Goal: Transaction & Acquisition: Purchase product/service

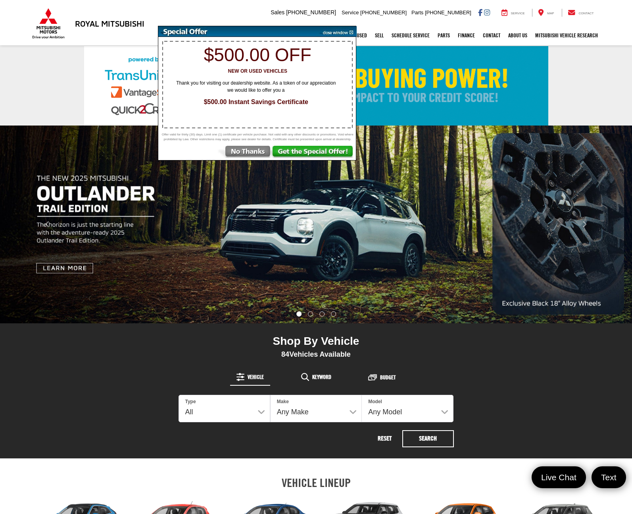
click at [350, 31] on img at bounding box center [337, 31] width 40 height 11
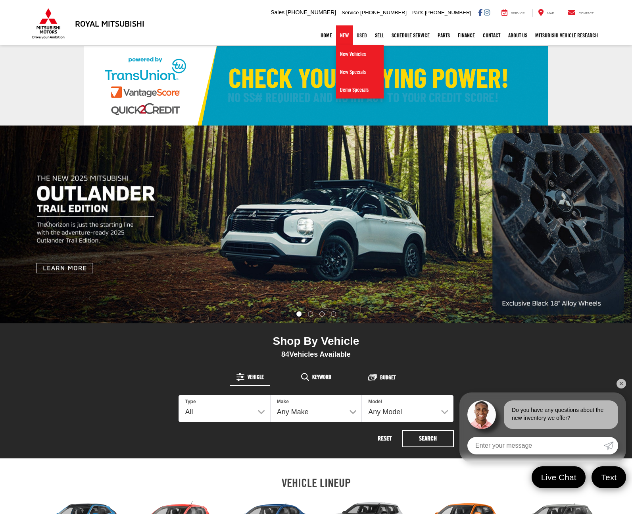
click at [355, 37] on link "Used" at bounding box center [362, 35] width 18 height 20
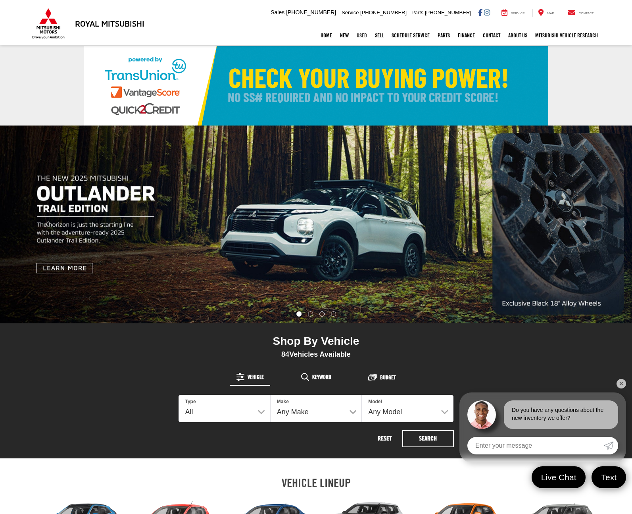
click at [356, 35] on link "Used" at bounding box center [362, 35] width 18 height 20
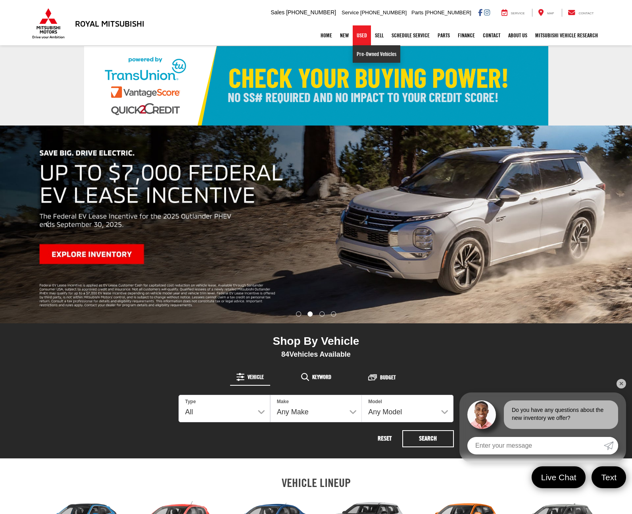
click at [363, 50] on link "Pre-Owned Vehicles" at bounding box center [377, 53] width 48 height 17
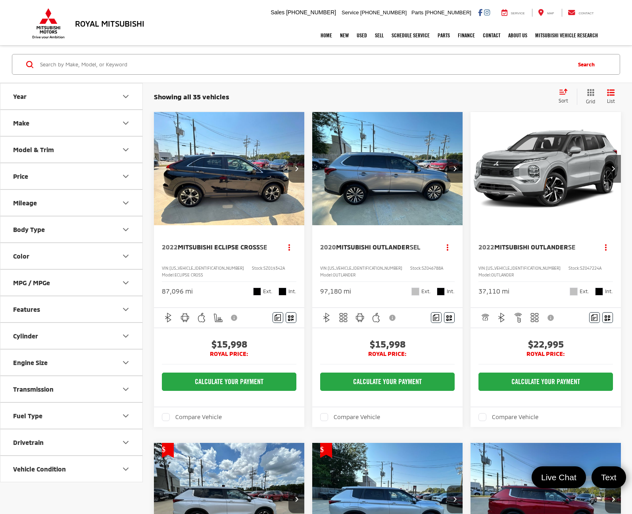
click at [39, 157] on button "Model & Trim" at bounding box center [71, 150] width 143 height 26
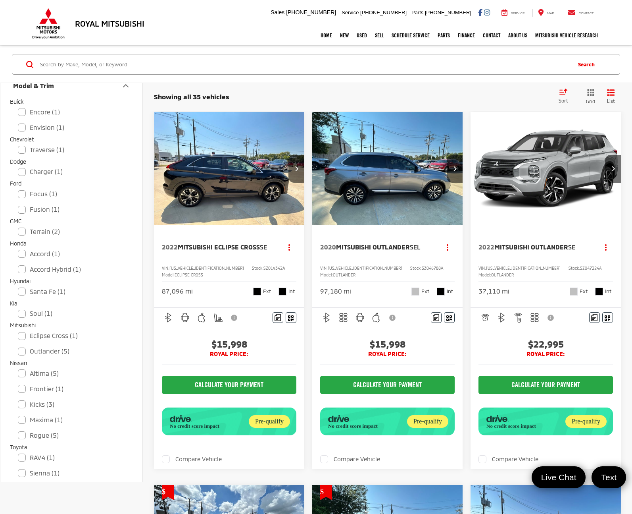
scroll to position [74, 0]
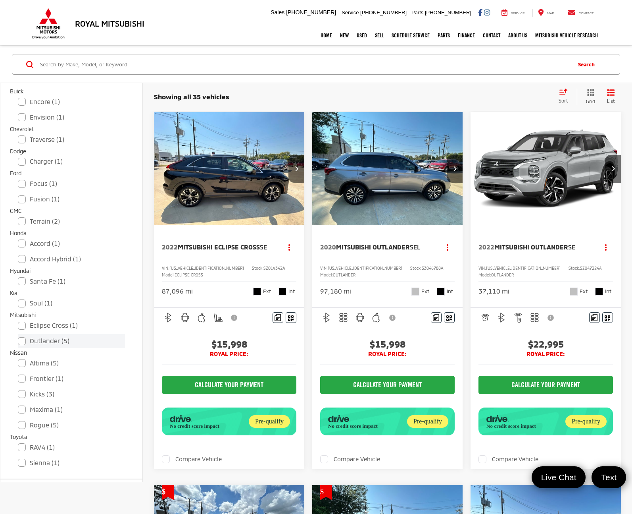
click at [19, 343] on label "Outlander (5)" at bounding box center [71, 341] width 107 height 14
click at [18, 336] on input "Outlander (5)" at bounding box center [18, 336] width 0 height 0
checkbox input "true"
checkbox input "false"
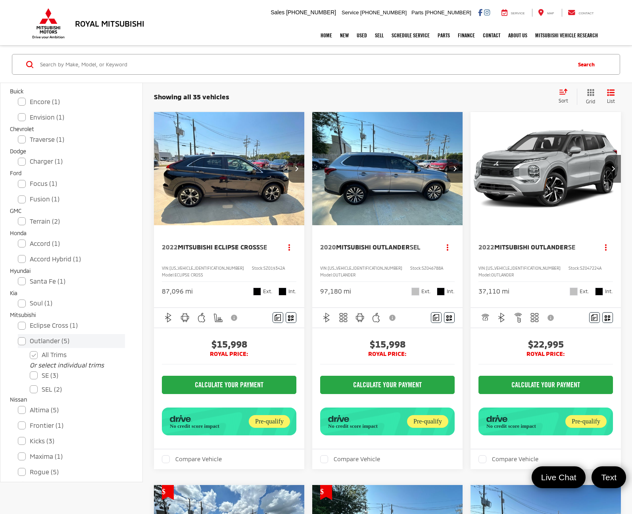
checkbox input "false"
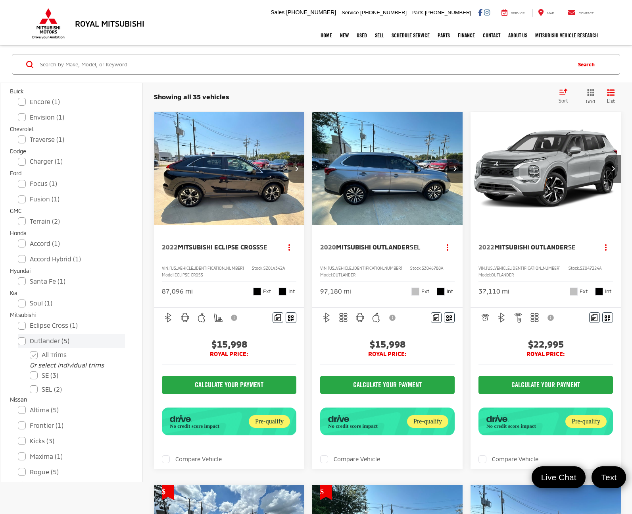
checkbox input "false"
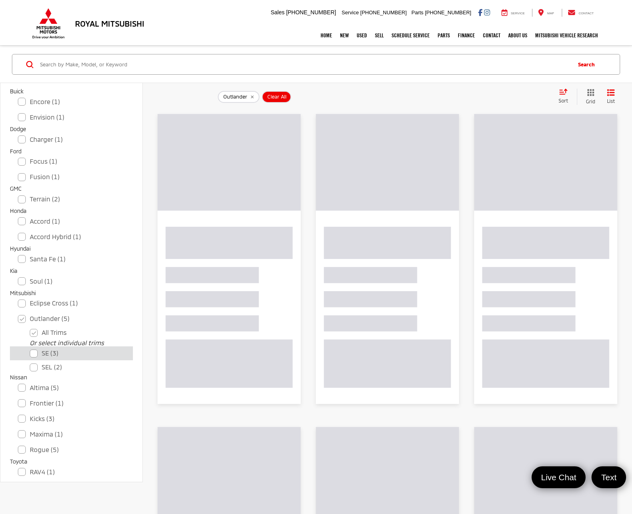
click at [33, 357] on label "SE (3)" at bounding box center [77, 353] width 95 height 14
click at [30, 348] on input "SE (3)" at bounding box center [30, 348] width 0 height 0
checkbox input "true"
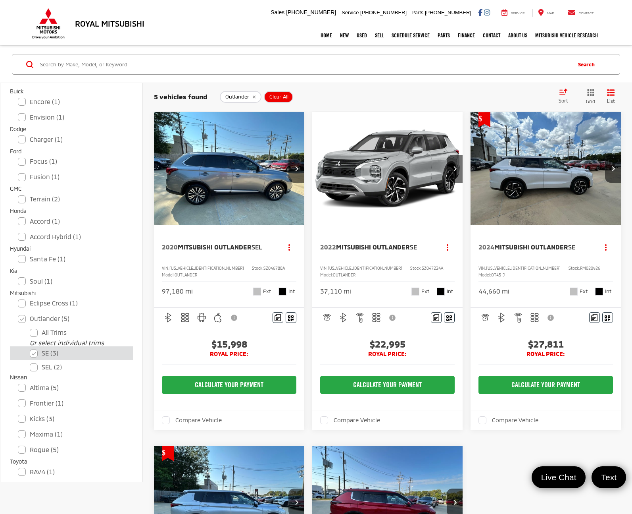
checkbox input "false"
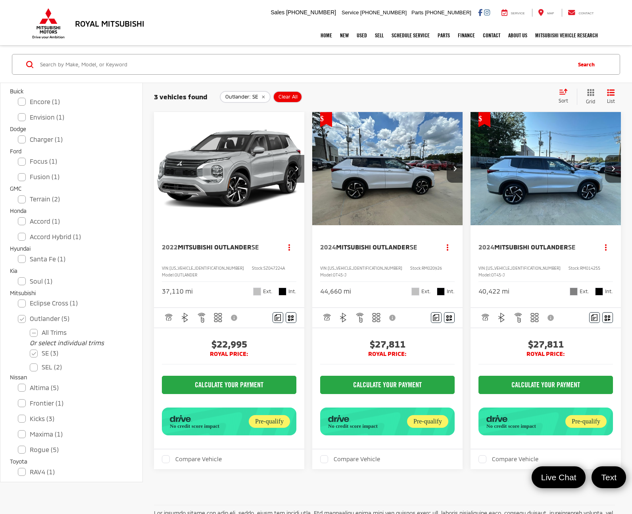
click at [243, 158] on img "2022 Mitsubishi Outlander SE 0" at bounding box center [230, 169] width 152 height 114
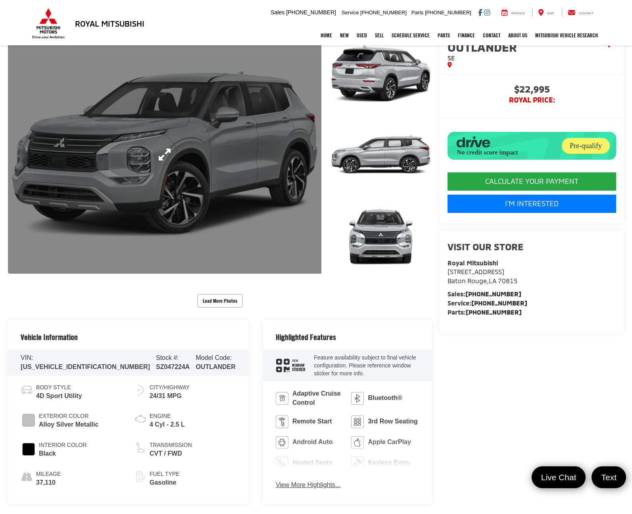
scroll to position [85, 0]
